Goal: Complete application form: Complete application form

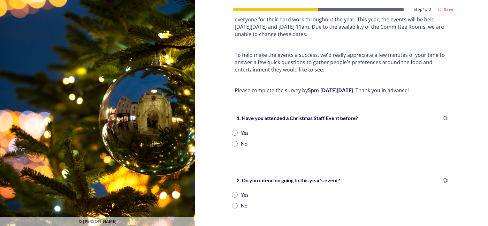
scroll to position [64, 0]
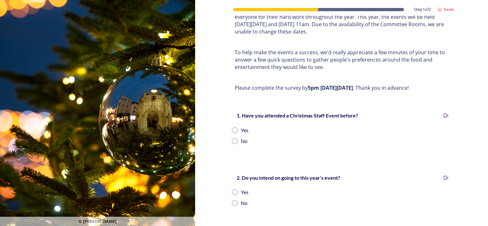
click at [232, 127] on input "radio" at bounding box center [235, 130] width 6 height 6
radio input "true"
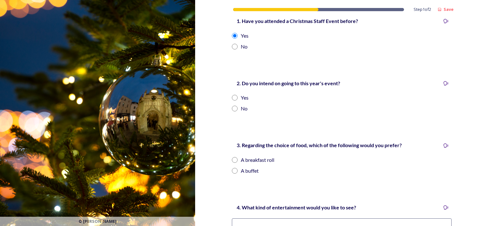
scroll to position [160, 0]
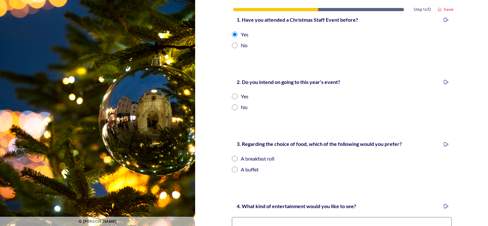
click at [232, 84] on div "2. Do you intend on going to this year's event? Yes No" at bounding box center [342, 94] width 230 height 46
click at [232, 93] on input "radio" at bounding box center [235, 96] width 6 height 6
radio input "true"
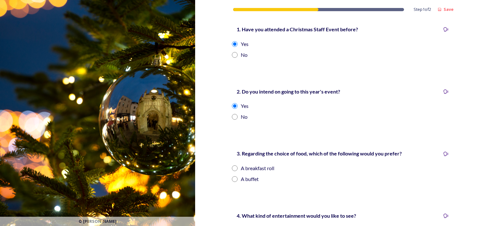
scroll to position [150, 0]
click at [232, 165] on input "radio" at bounding box center [235, 168] width 6 height 6
radio input "true"
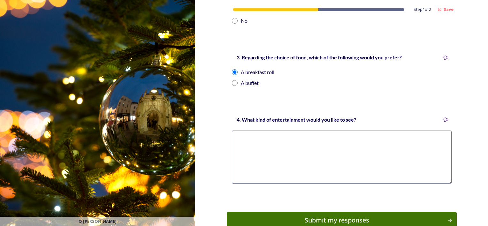
click at [257, 138] on textarea at bounding box center [342, 157] width 220 height 53
type textarea "q"
click at [234, 140] on textarea "Quiz lucky dip" at bounding box center [342, 157] width 220 height 53
click at [265, 143] on textarea "Quiz Lucky dip" at bounding box center [342, 157] width 220 height 53
type textarea "Quiz Lucky dip"
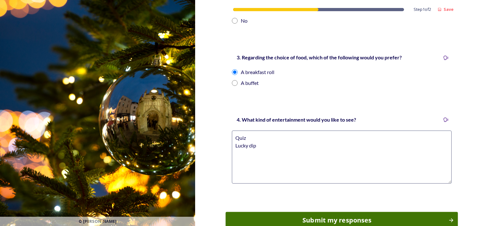
click at [282, 215] on div "Submit my responses" at bounding box center [337, 220] width 216 height 10
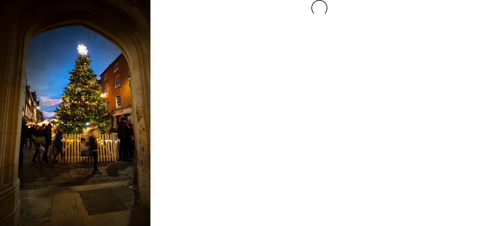
scroll to position [0, 0]
